Goal: Complete application form: Complete application form

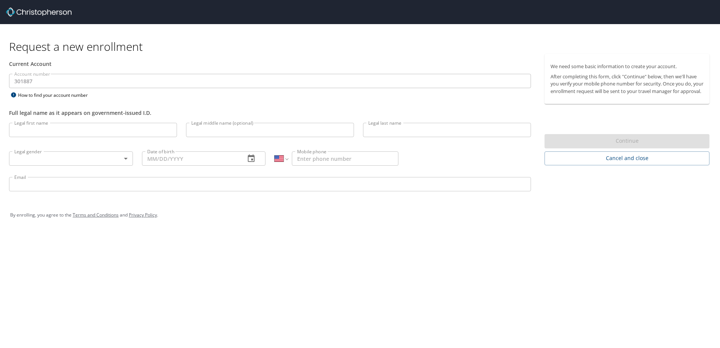
select select "US"
click at [79, 131] on input "Legal first name" at bounding box center [93, 130] width 168 height 14
type input "[PERSON_NAME]"
type input "Jo"
type input "Sirn"
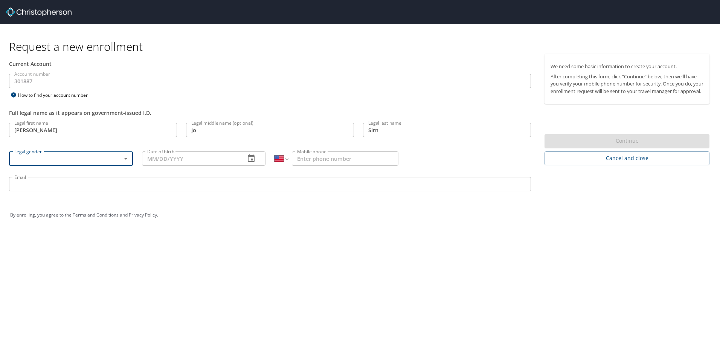
click at [124, 161] on body "Request a new enrollment Current Account Account number 301887 Account number H…" at bounding box center [360, 174] width 720 height 348
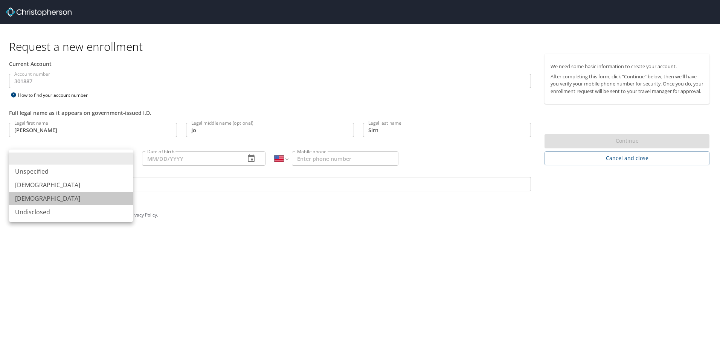
click at [88, 192] on li "[DEMOGRAPHIC_DATA]" at bounding box center [71, 199] width 124 height 14
type input "[DEMOGRAPHIC_DATA]"
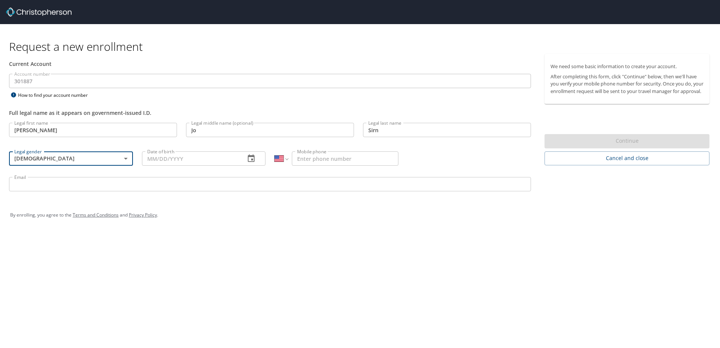
click at [164, 161] on input "Date of birth" at bounding box center [191, 158] width 98 height 14
type input "02/13/1970"
click at [316, 165] on input "Mobile phone" at bounding box center [345, 158] width 107 height 14
type input "[PHONE_NUMBER]"
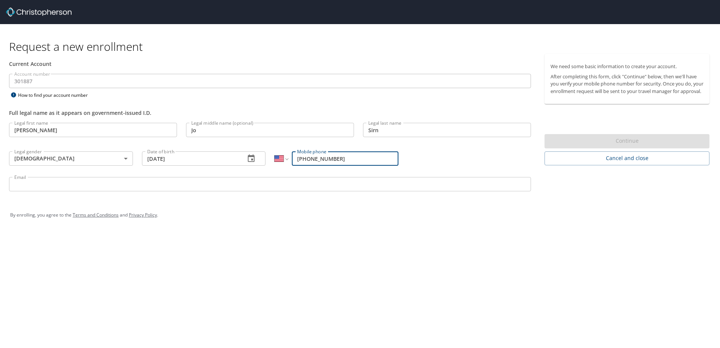
type input "bsirn@neomed.edu"
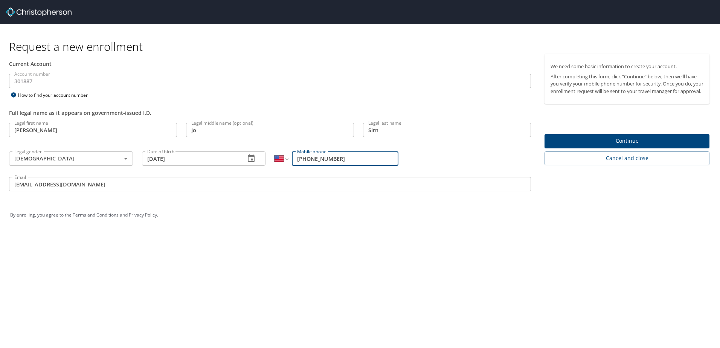
click at [618, 146] on span "Continue" at bounding box center [627, 140] width 153 height 9
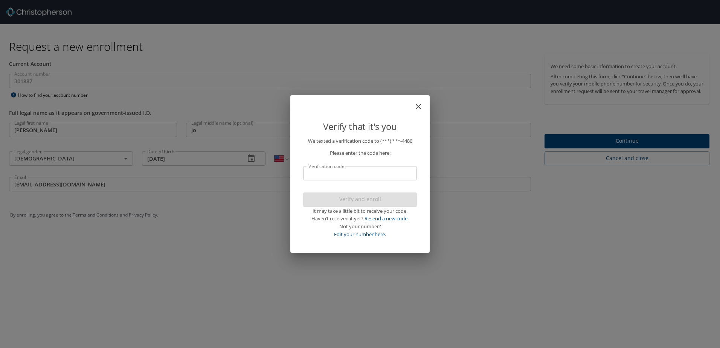
click at [409, 176] on input "Verification code" at bounding box center [360, 173] width 114 height 14
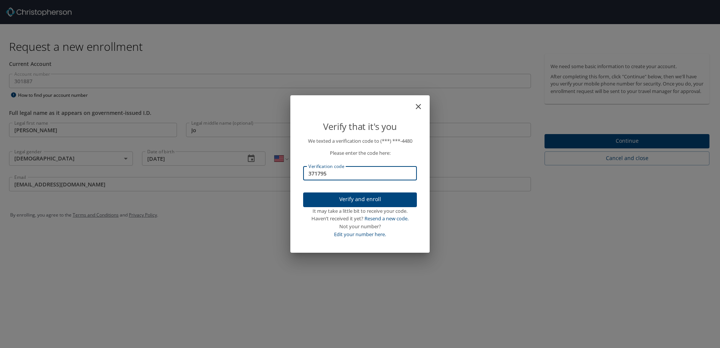
type input "371795"
click at [370, 198] on span "Verify and enroll" at bounding box center [360, 199] width 102 height 9
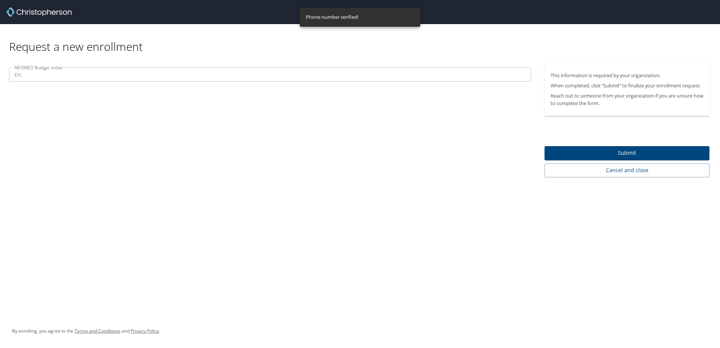
click at [641, 151] on span "Submit" at bounding box center [627, 152] width 153 height 9
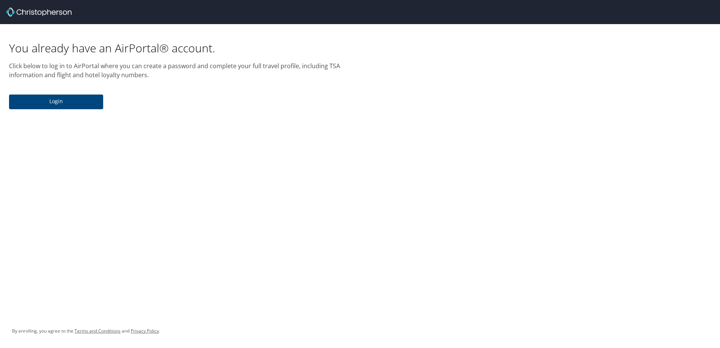
click at [59, 103] on span "Login" at bounding box center [56, 101] width 82 height 9
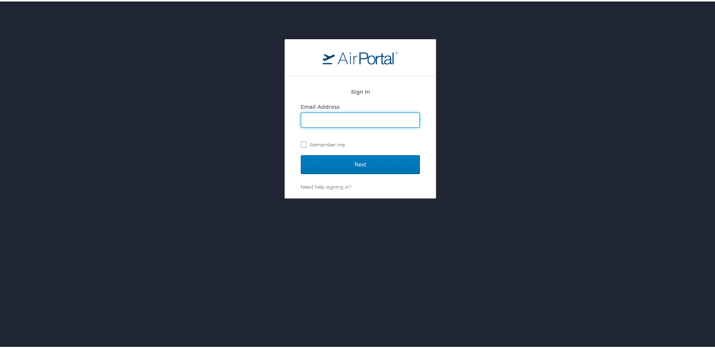
click at [315, 118] on input "Email Address" at bounding box center [360, 118] width 118 height 14
type input "bsirn@neomed.edu"
click at [256, 183] on div "Sign In Email Address bsirn@neomed.edu Remember me Next Need help signing in? F…" at bounding box center [360, 117] width 720 height 159
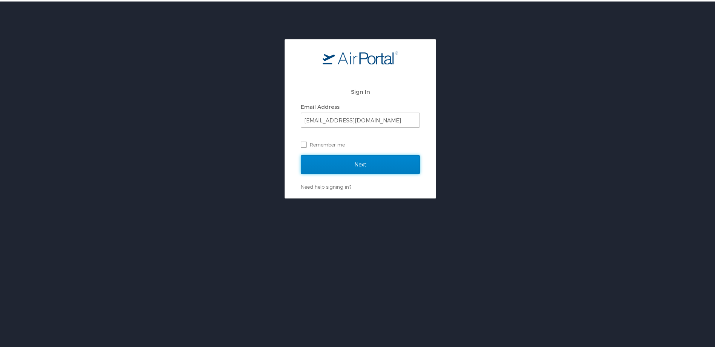
click at [334, 164] on input "Next" at bounding box center [360, 163] width 119 height 19
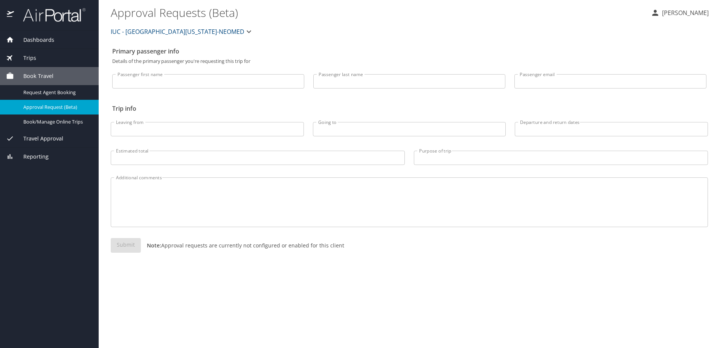
select select "US"
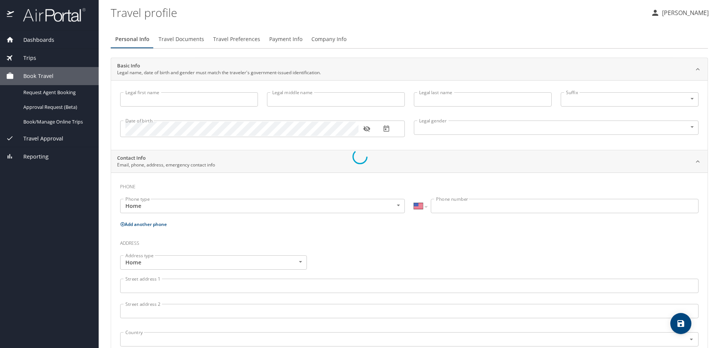
type input "[PERSON_NAME]"
type input "Jo"
type input "Sirn"
type input "[DEMOGRAPHIC_DATA]"
select select "US"
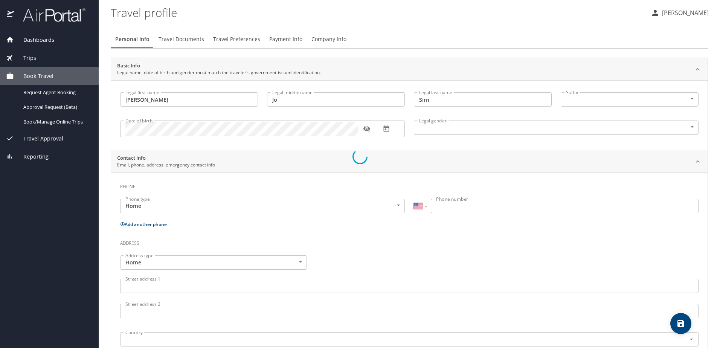
select select "US"
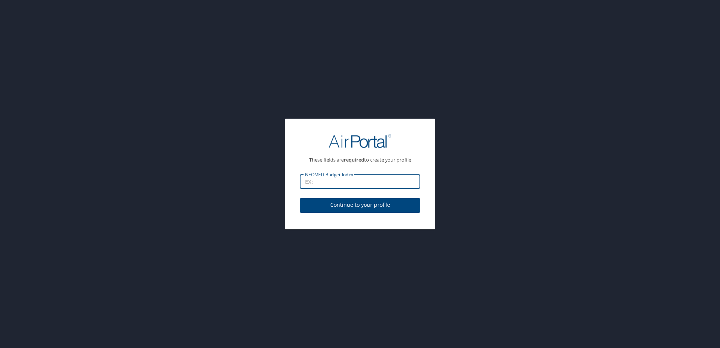
click at [319, 177] on input "NEOMED Budget Index" at bounding box center [360, 181] width 121 height 14
click at [367, 203] on span "Continue to your profile" at bounding box center [360, 204] width 108 height 9
select select "US"
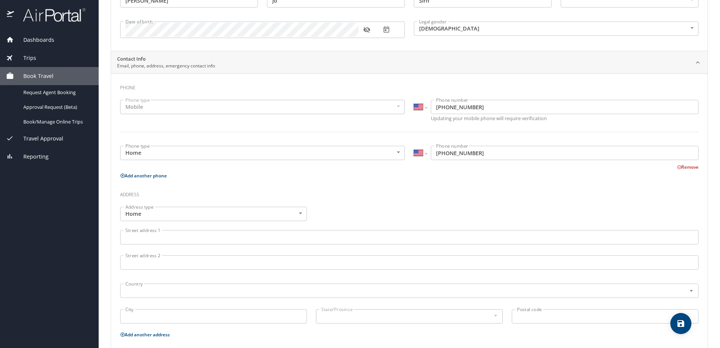
scroll to position [113, 0]
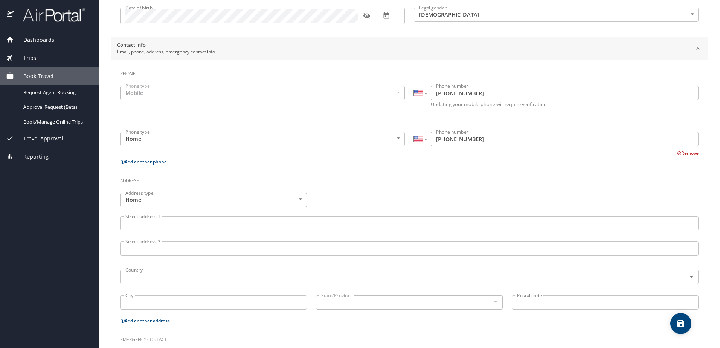
click at [212, 224] on input "Street address 1" at bounding box center [409, 223] width 579 height 14
click at [215, 225] on input "15" at bounding box center [409, 223] width 579 height 14
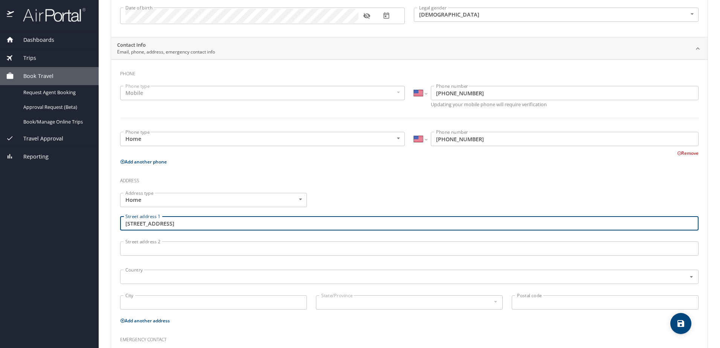
type input "[STREET_ADDRESS]"
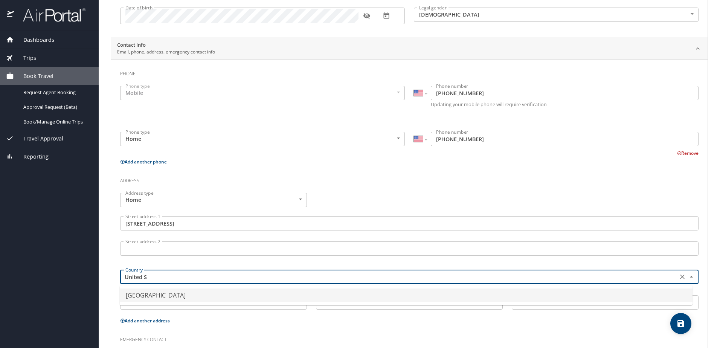
click at [187, 295] on li "[GEOGRAPHIC_DATA]" at bounding box center [406, 296] width 573 height 14
type input "[GEOGRAPHIC_DATA]"
click at [171, 301] on input "City" at bounding box center [213, 302] width 187 height 14
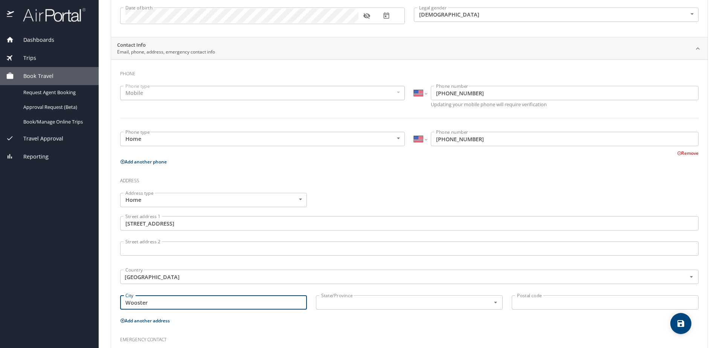
type input "Wooster"
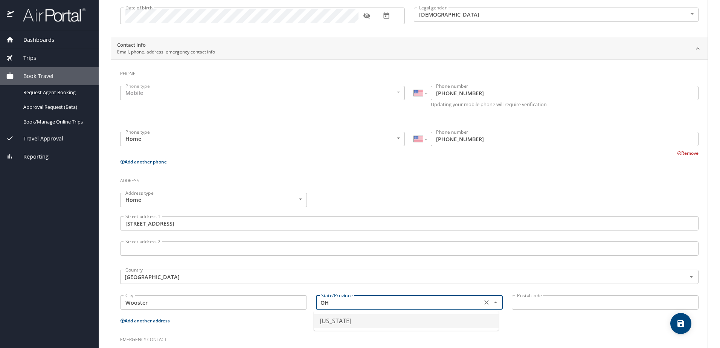
click at [319, 322] on li "[US_STATE]" at bounding box center [406, 321] width 185 height 14
type input "[US_STATE]"
click at [551, 307] on input "Postal code" at bounding box center [605, 302] width 187 height 14
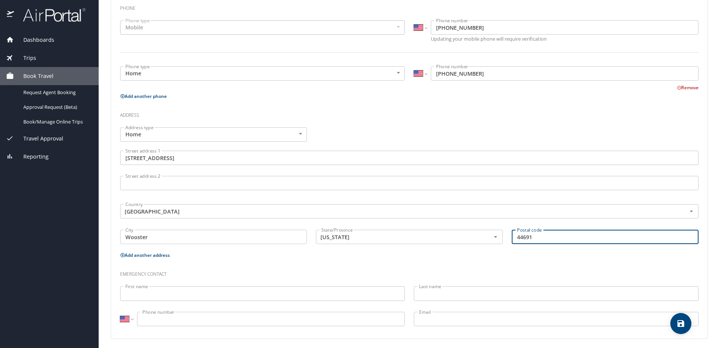
scroll to position [182, 0]
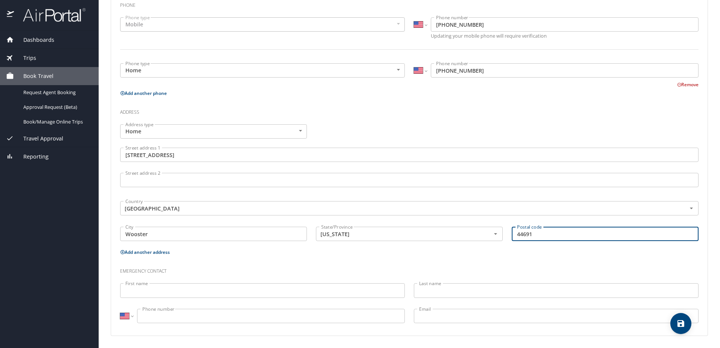
type input "44691"
click at [170, 293] on input "First name" at bounding box center [262, 290] width 285 height 14
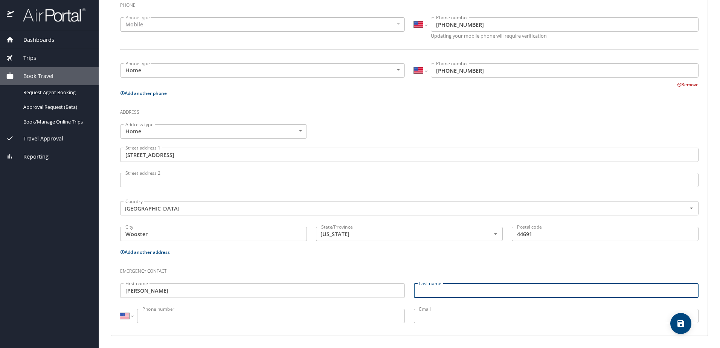
type input "[PERSON_NAME]"
type input "Sirn"
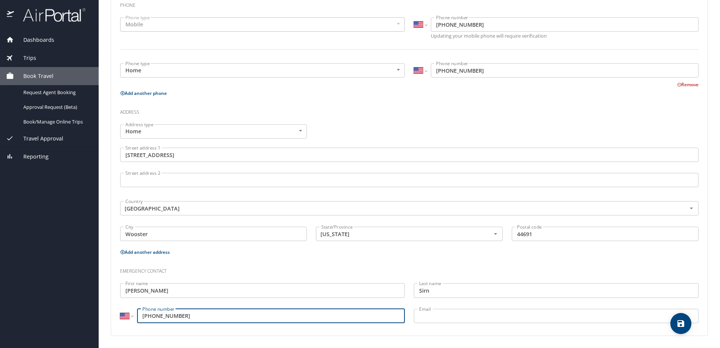
type input "[PHONE_NUMBER]"
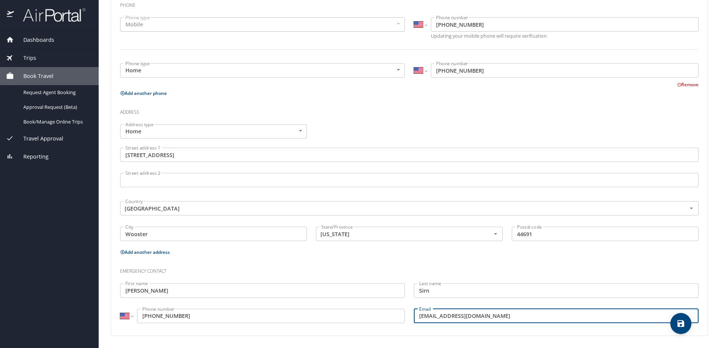
type input "[EMAIL_ADDRESS][DOMAIN_NAME]"
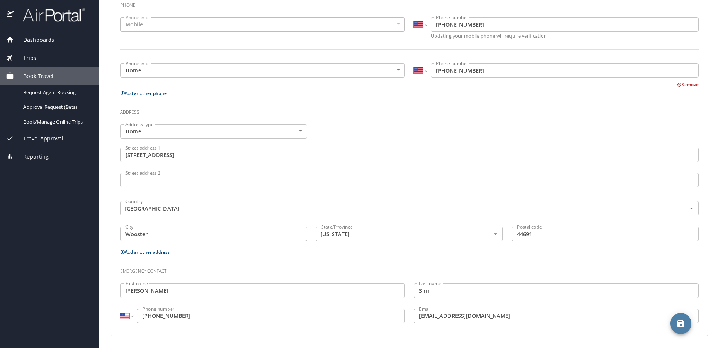
click at [678, 322] on icon "save" at bounding box center [681, 323] width 7 height 7
select select "US"
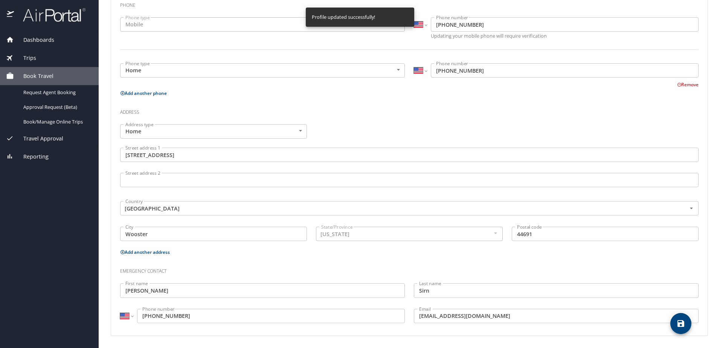
select select "US"
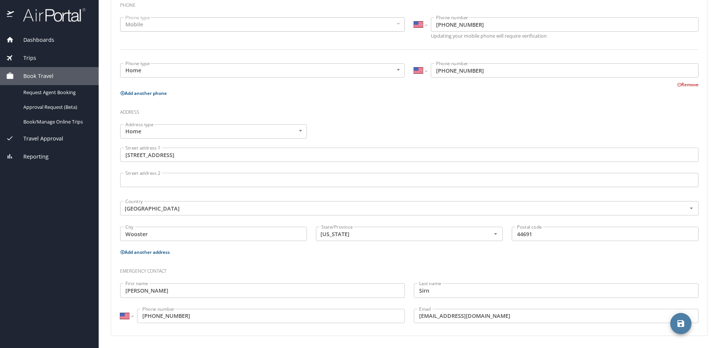
scroll to position [0, 0]
